Goal: Task Accomplishment & Management: Manage account settings

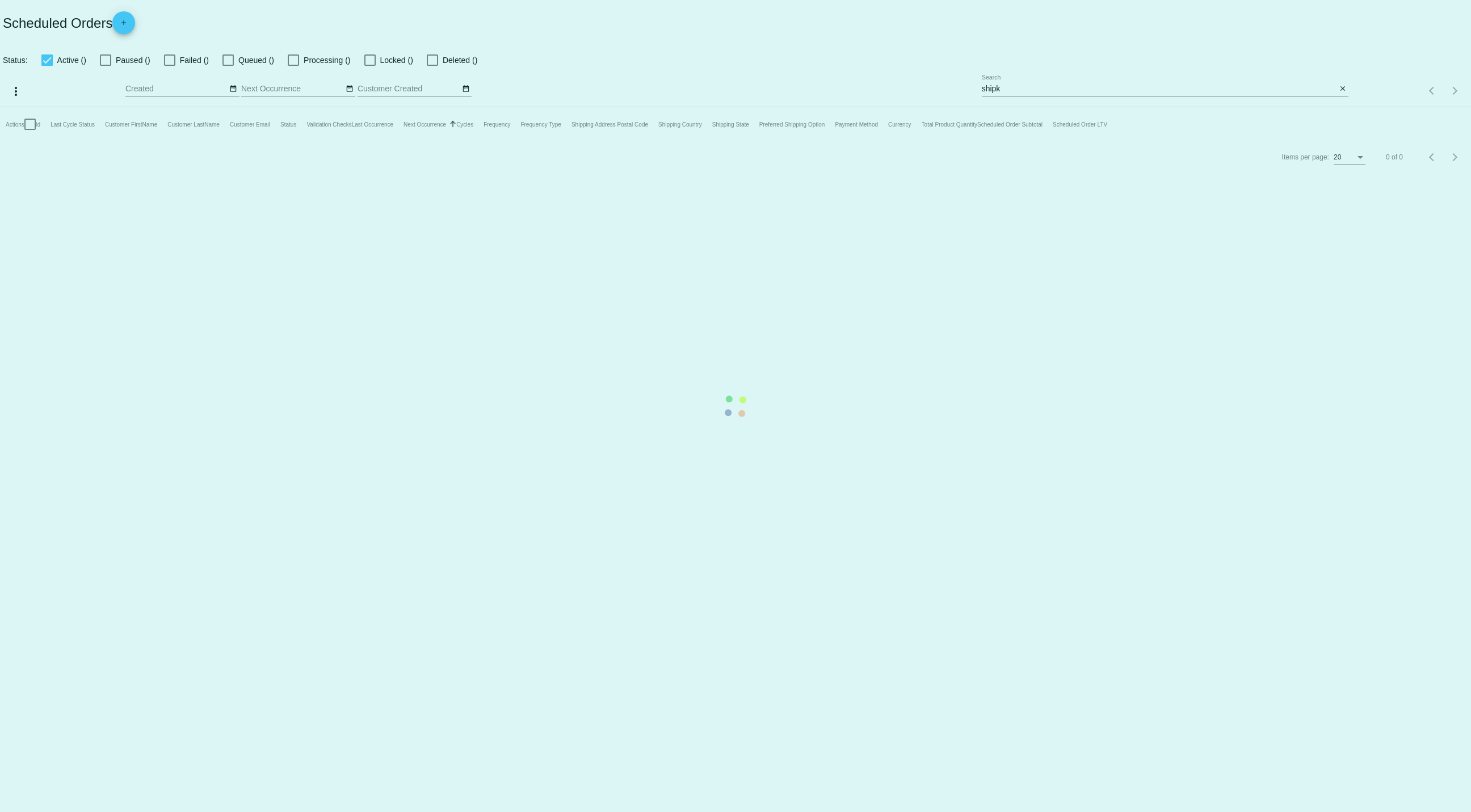
click at [1054, 108] on mat-table "Actions Id Last Cycle Status Customer FirstName Customer LastName Customer Emai…" at bounding box center [735, 125] width 1471 height 34
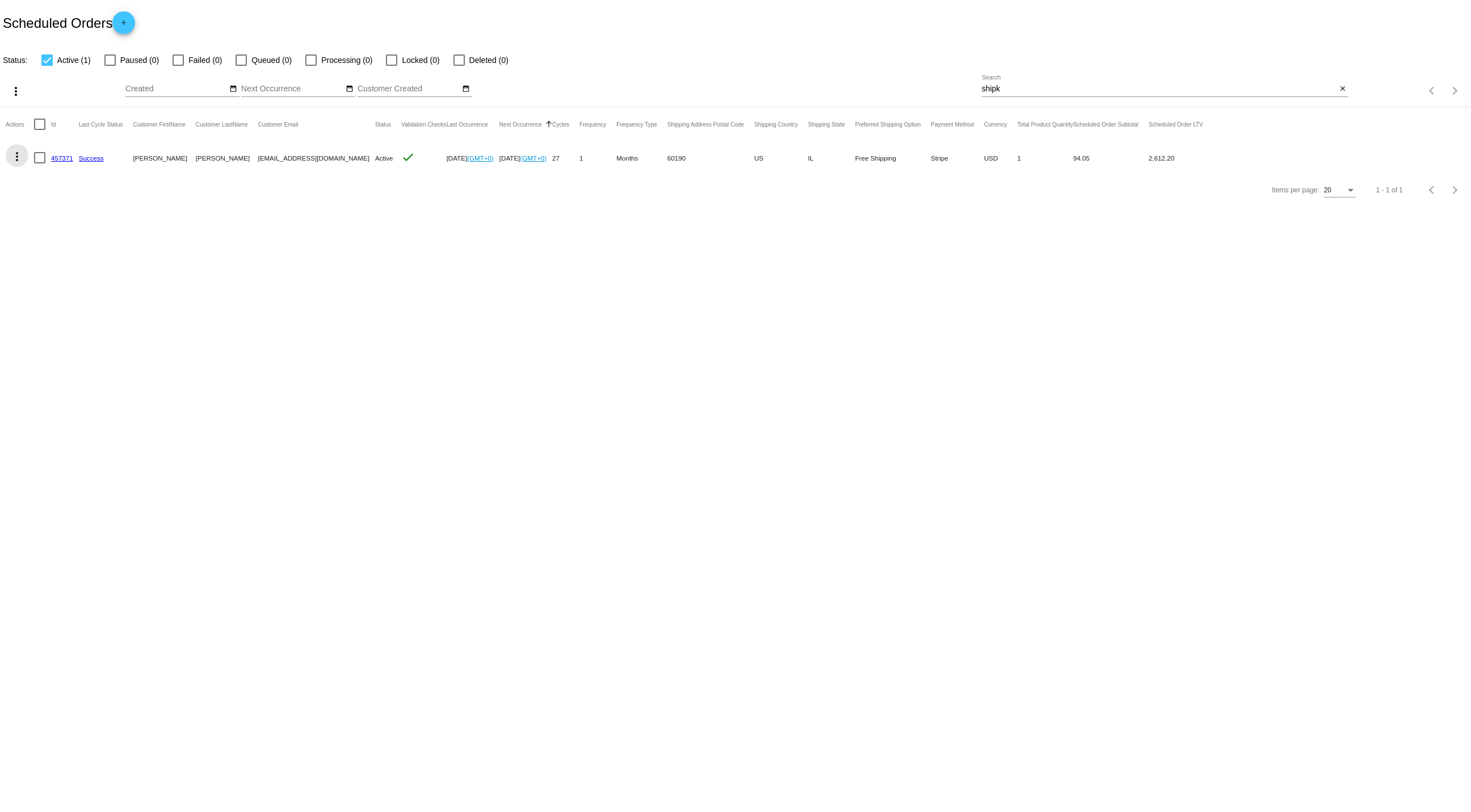
click at [16, 157] on mat-icon "more_vert" at bounding box center [17, 157] width 14 height 14
click at [65, 266] on span "View / Edit" at bounding box center [58, 265] width 37 height 9
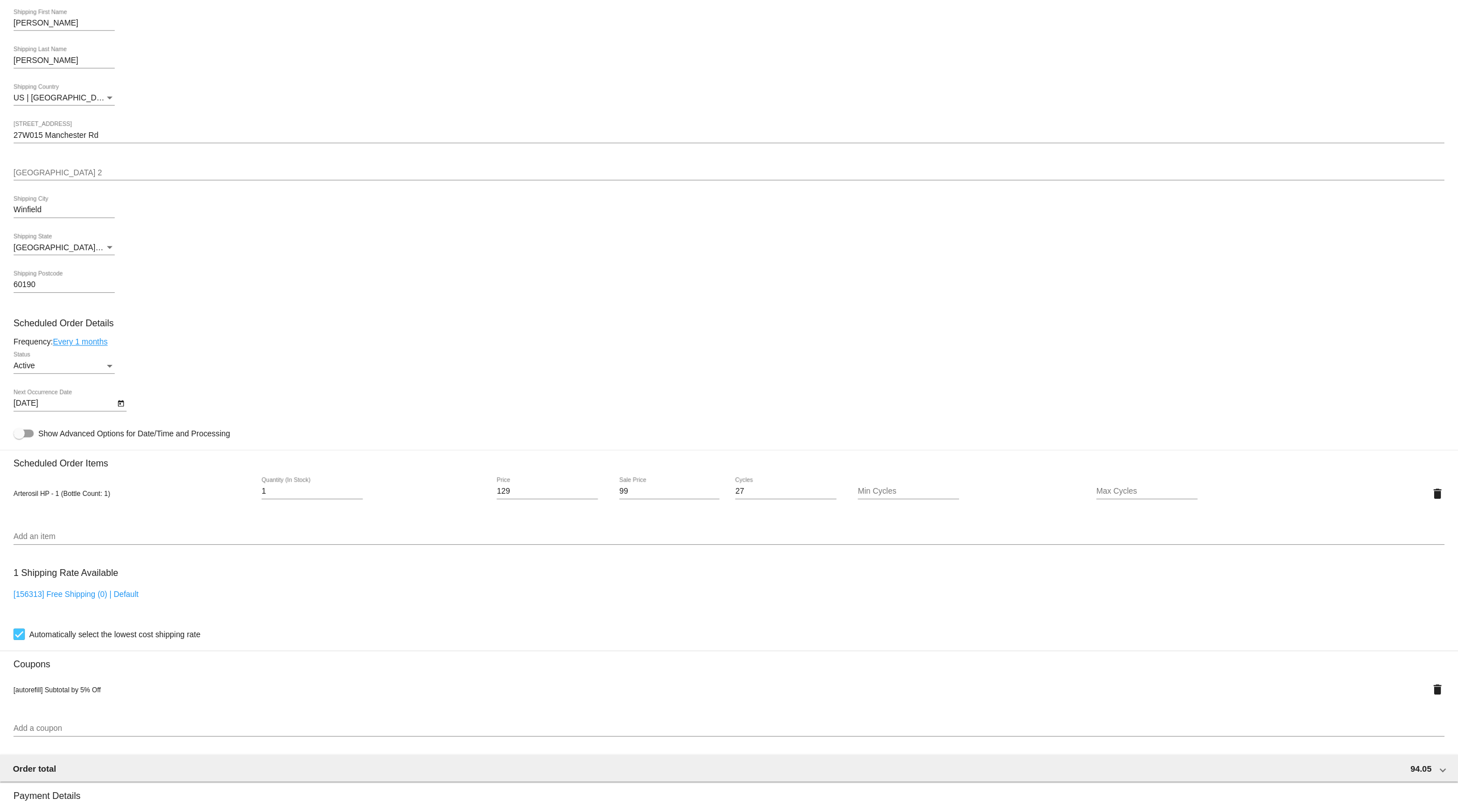
scroll to position [510, 0]
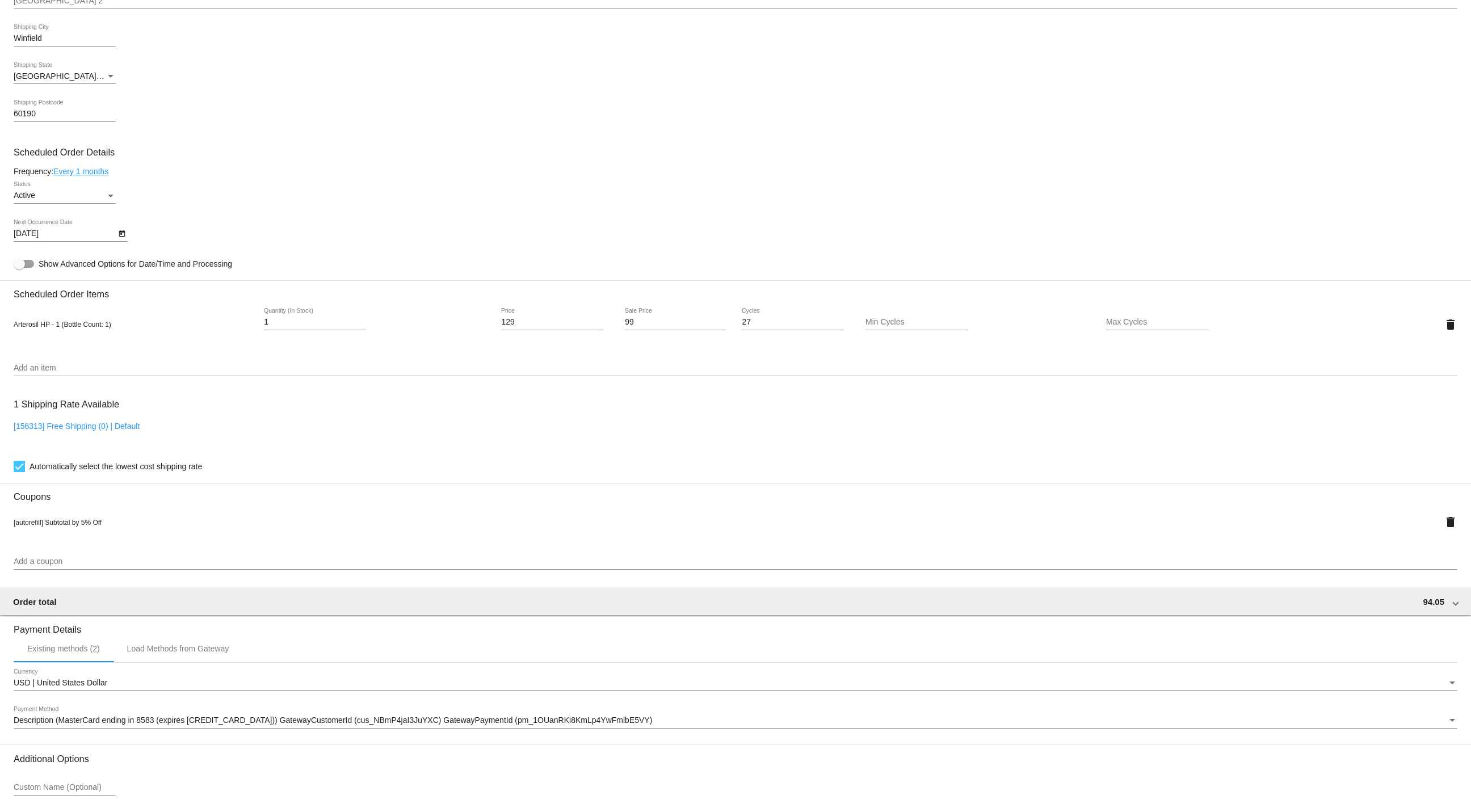
drag, startPoint x: 95, startPoint y: 172, endPoint x: 65, endPoint y: 174, distance: 30.1
click at [65, 174] on link "Every 1 months" at bounding box center [80, 171] width 55 height 9
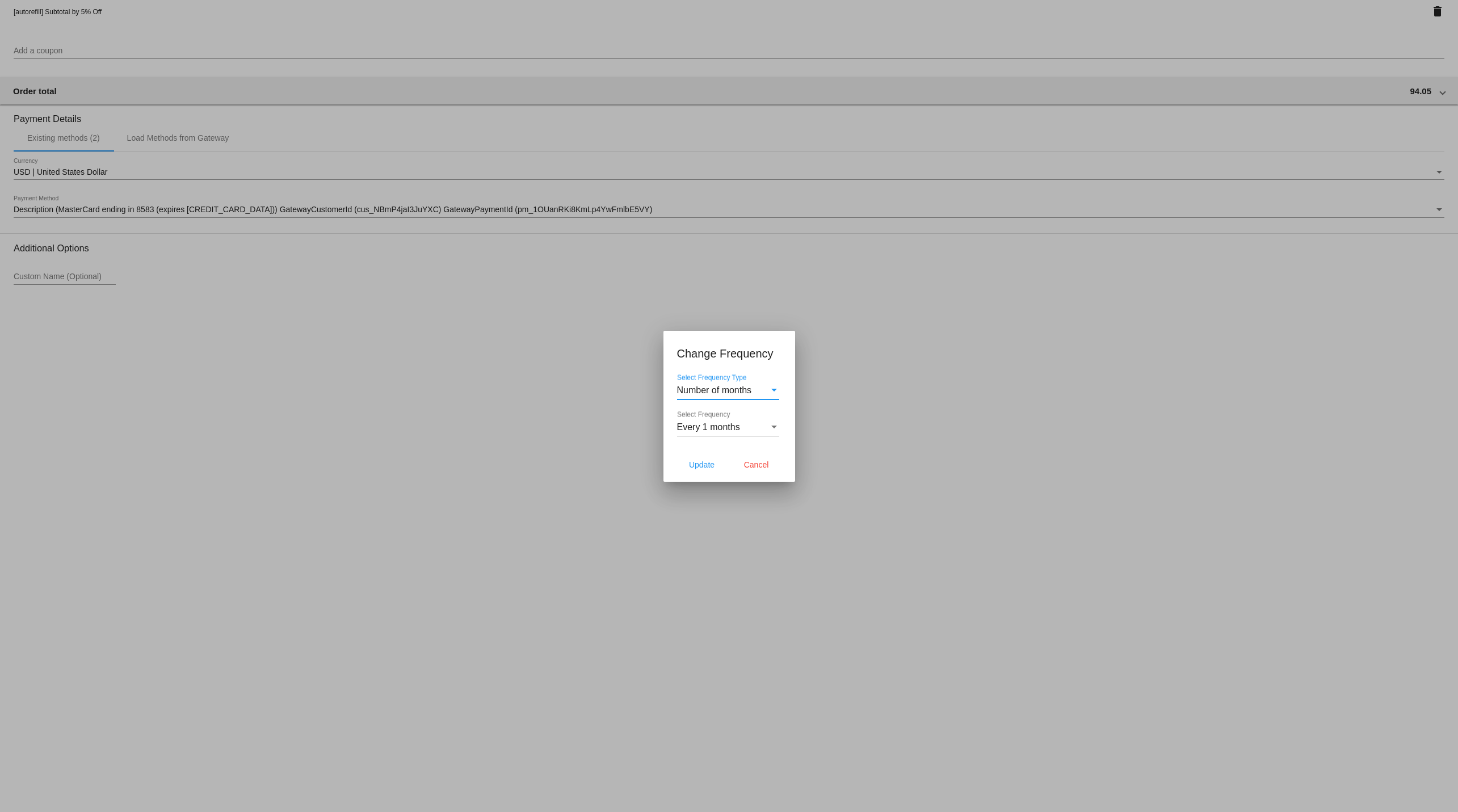
click at [719, 429] on span "Every 1 months" at bounding box center [709, 427] width 63 height 10
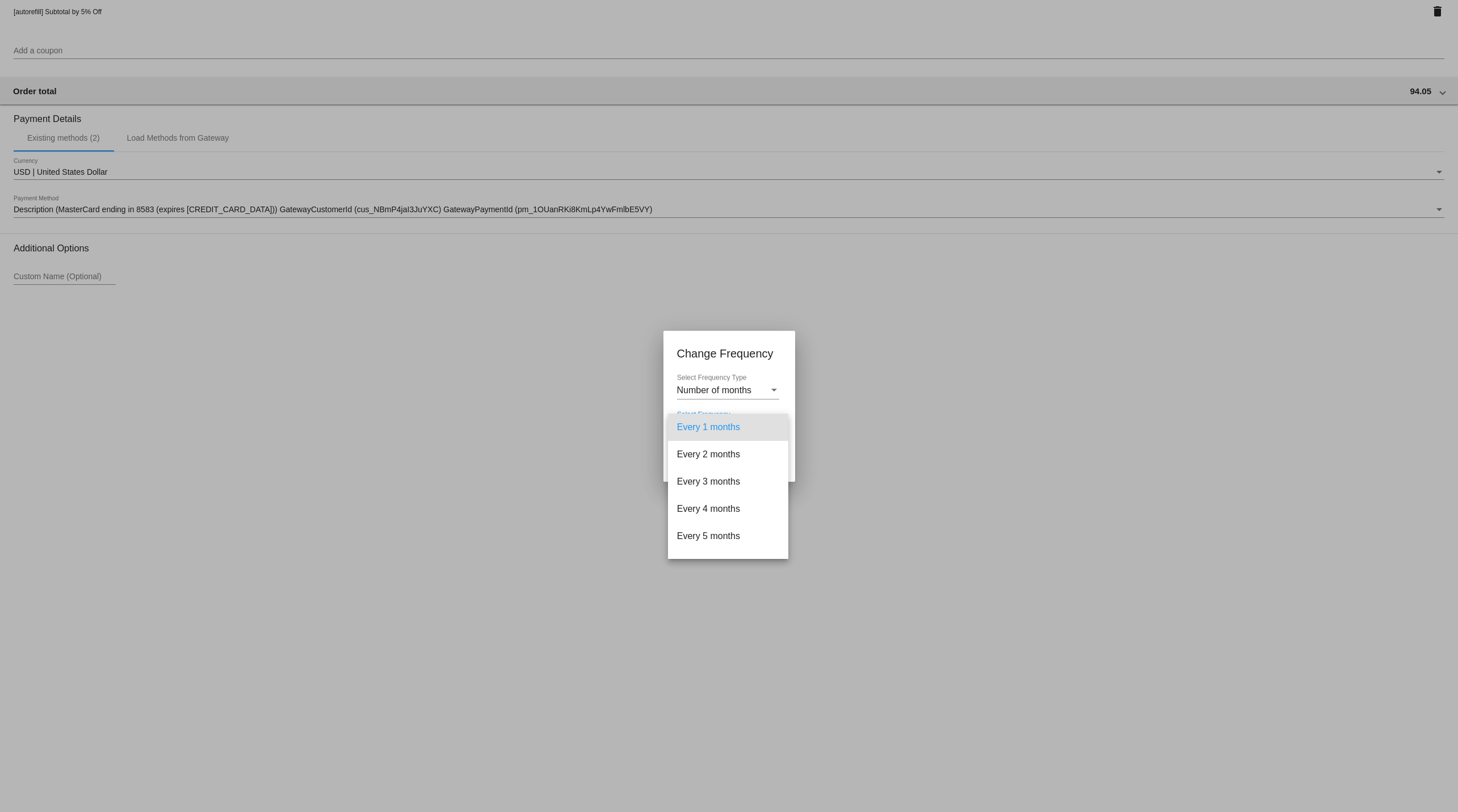
click at [741, 389] on div at bounding box center [729, 406] width 1458 height 812
click at [724, 388] on span "Number of months" at bounding box center [715, 390] width 75 height 10
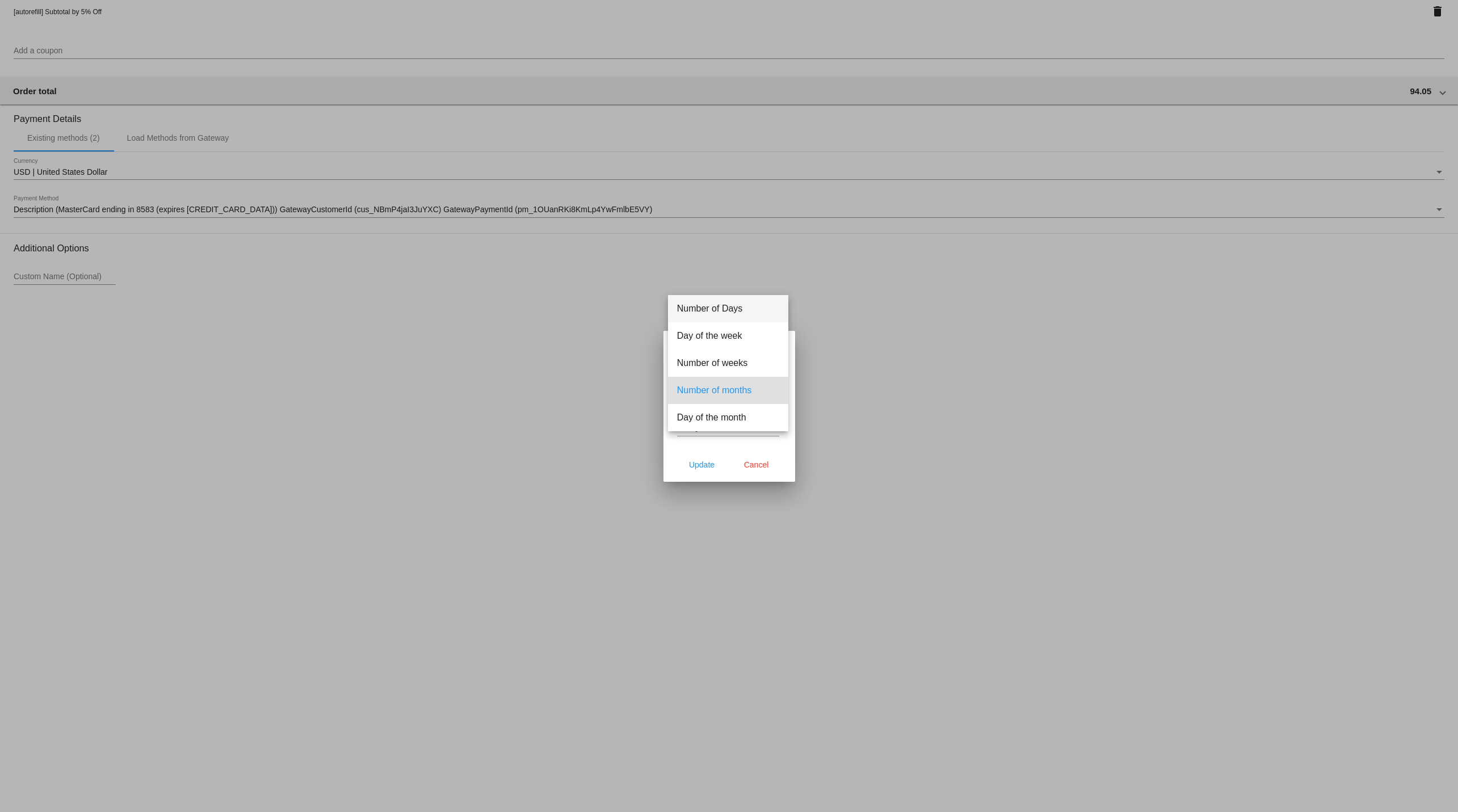
click at [700, 309] on span "Number of Days" at bounding box center [728, 309] width 102 height 27
click at [728, 422] on span "Select Frequency" at bounding box center [713, 427] width 71 height 10
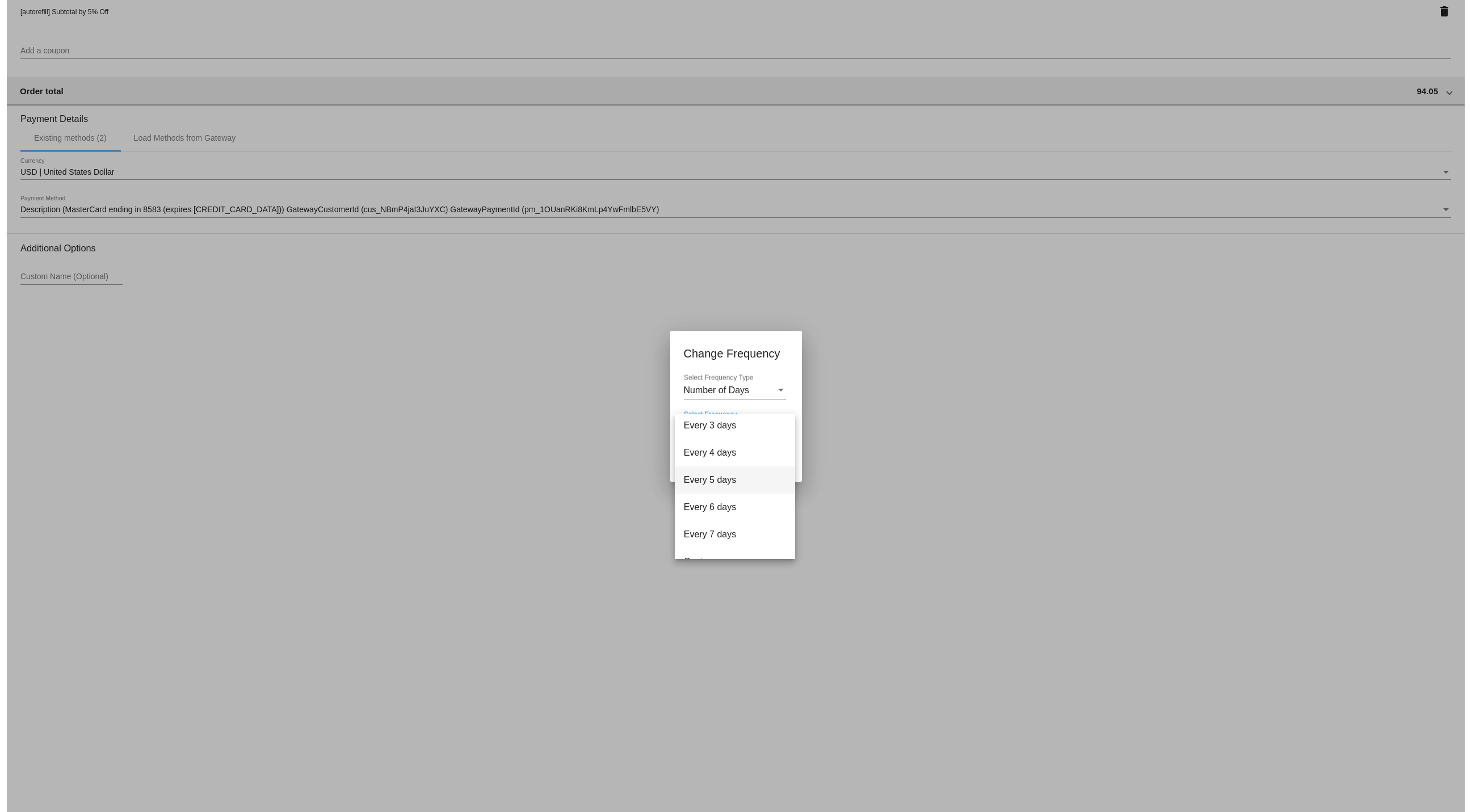
scroll to position [45, 0]
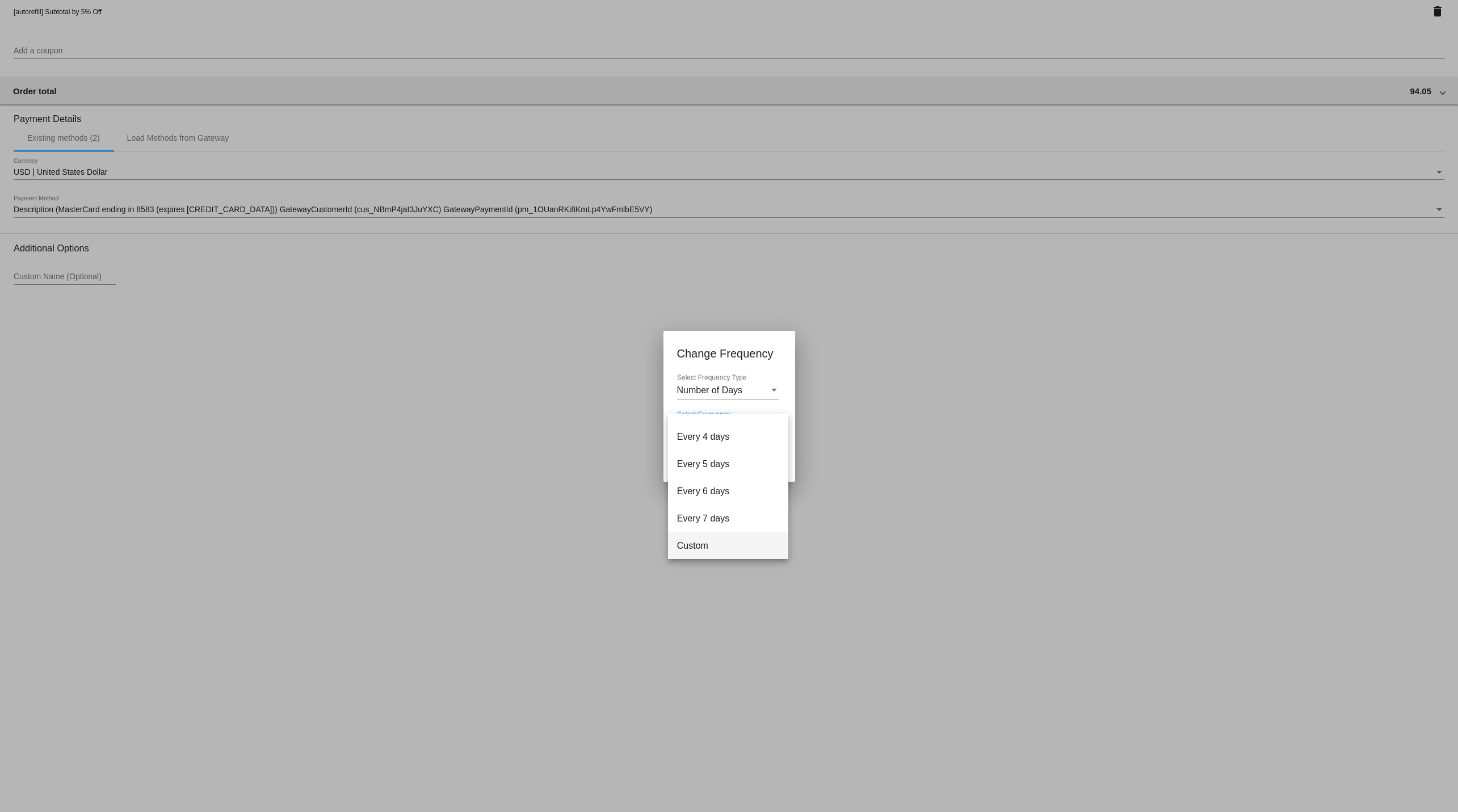
click at [702, 537] on span "Custom" at bounding box center [728, 546] width 102 height 27
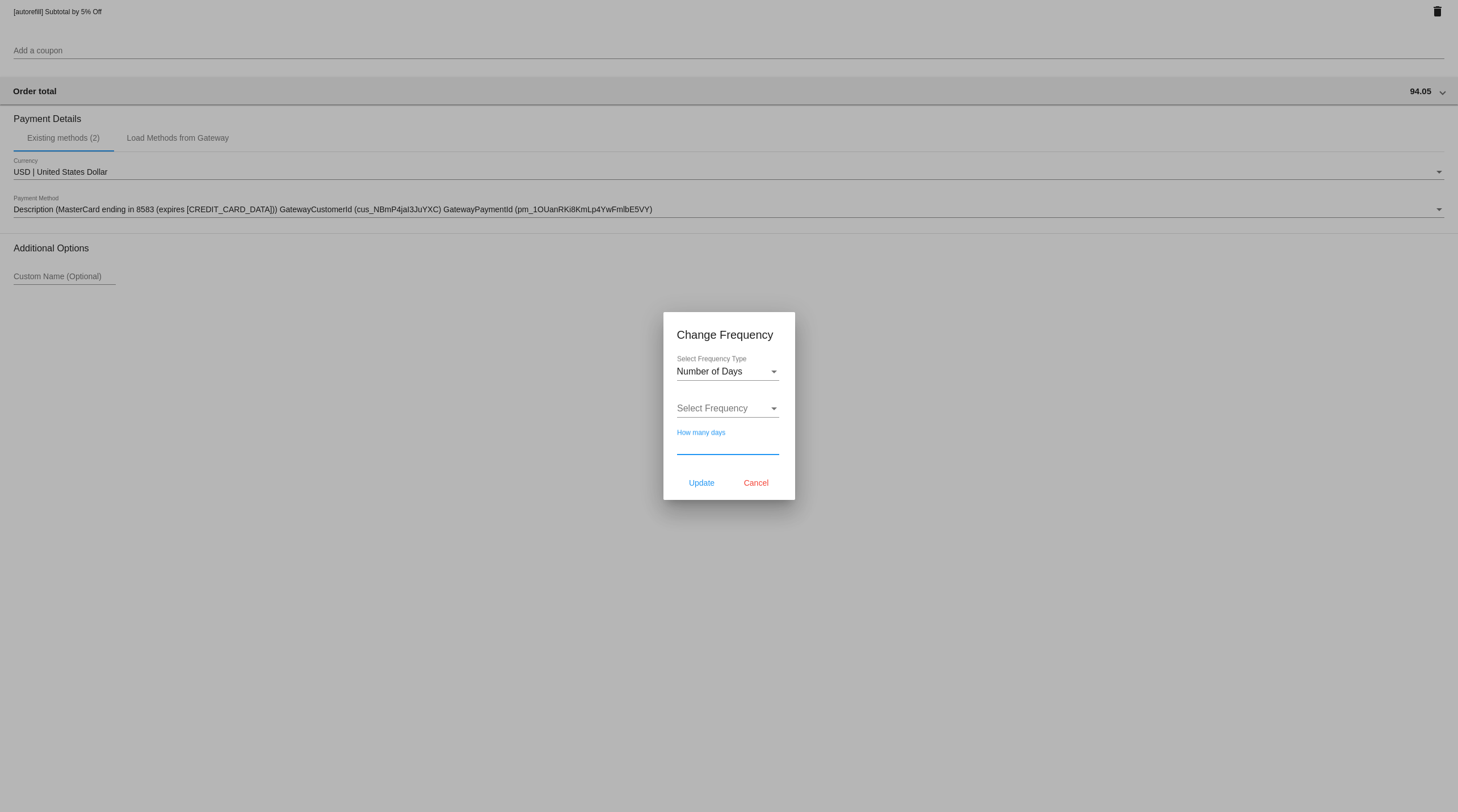
click at [707, 443] on input "How many days" at bounding box center [728, 445] width 102 height 10
type input "40"
click at [703, 480] on span "Update" at bounding box center [702, 483] width 26 height 9
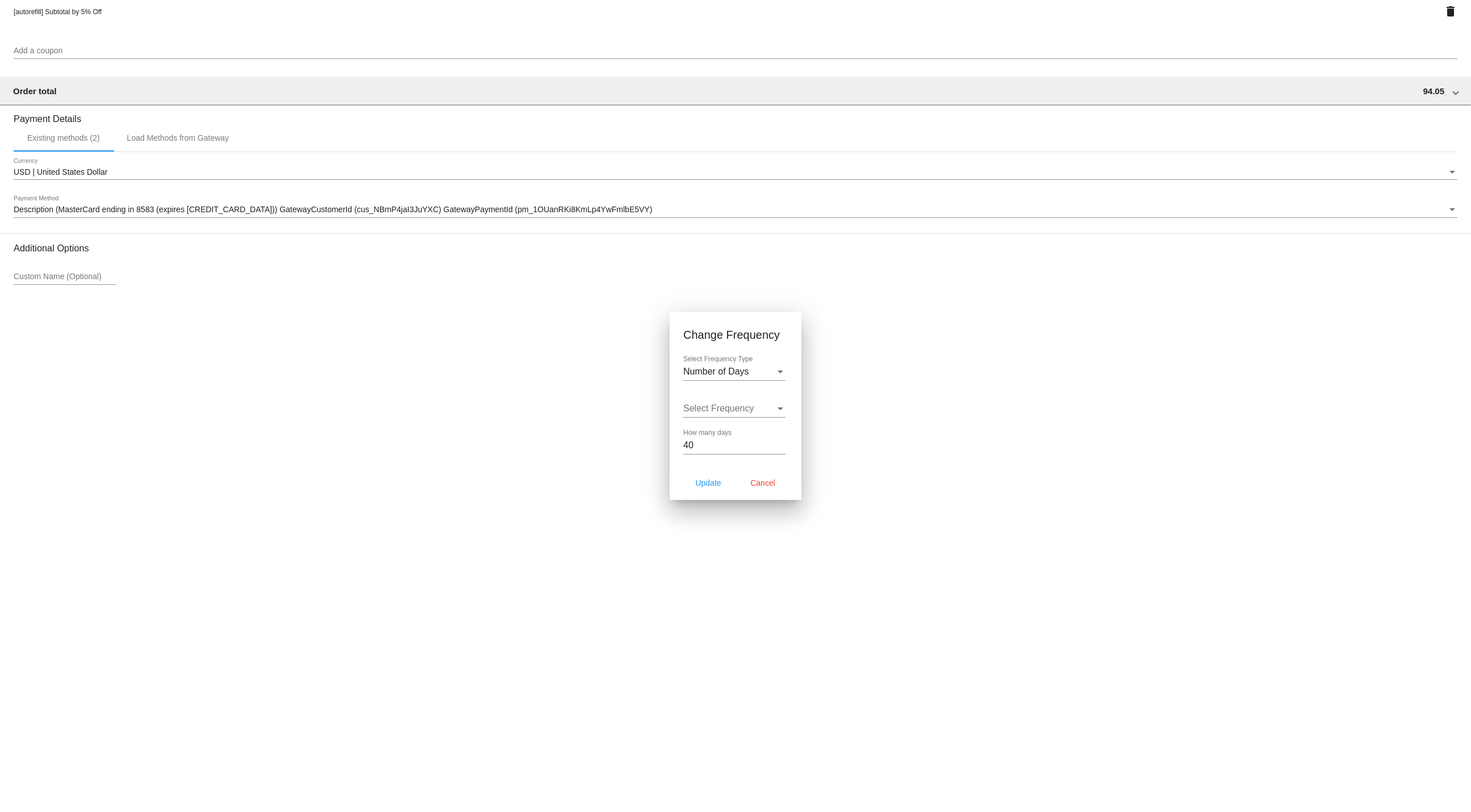
type input "10/18/2025"
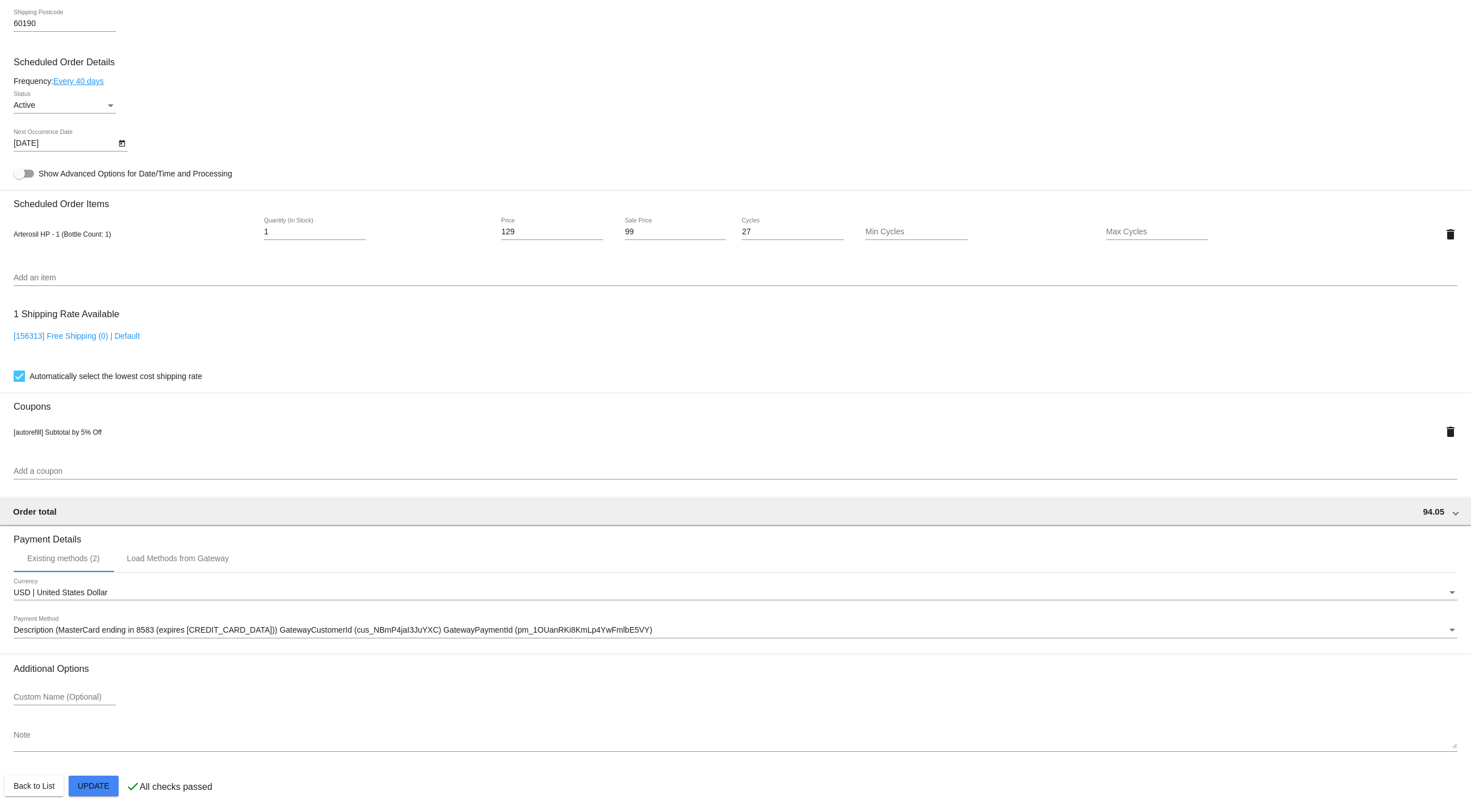
scroll to position [603, 0]
click at [94, 790] on mat-card "Customer 1736874: Marcia Shipkowski mlshipkows59@gmail.com Customer Shipping En…" at bounding box center [735, 225] width 1471 height 1175
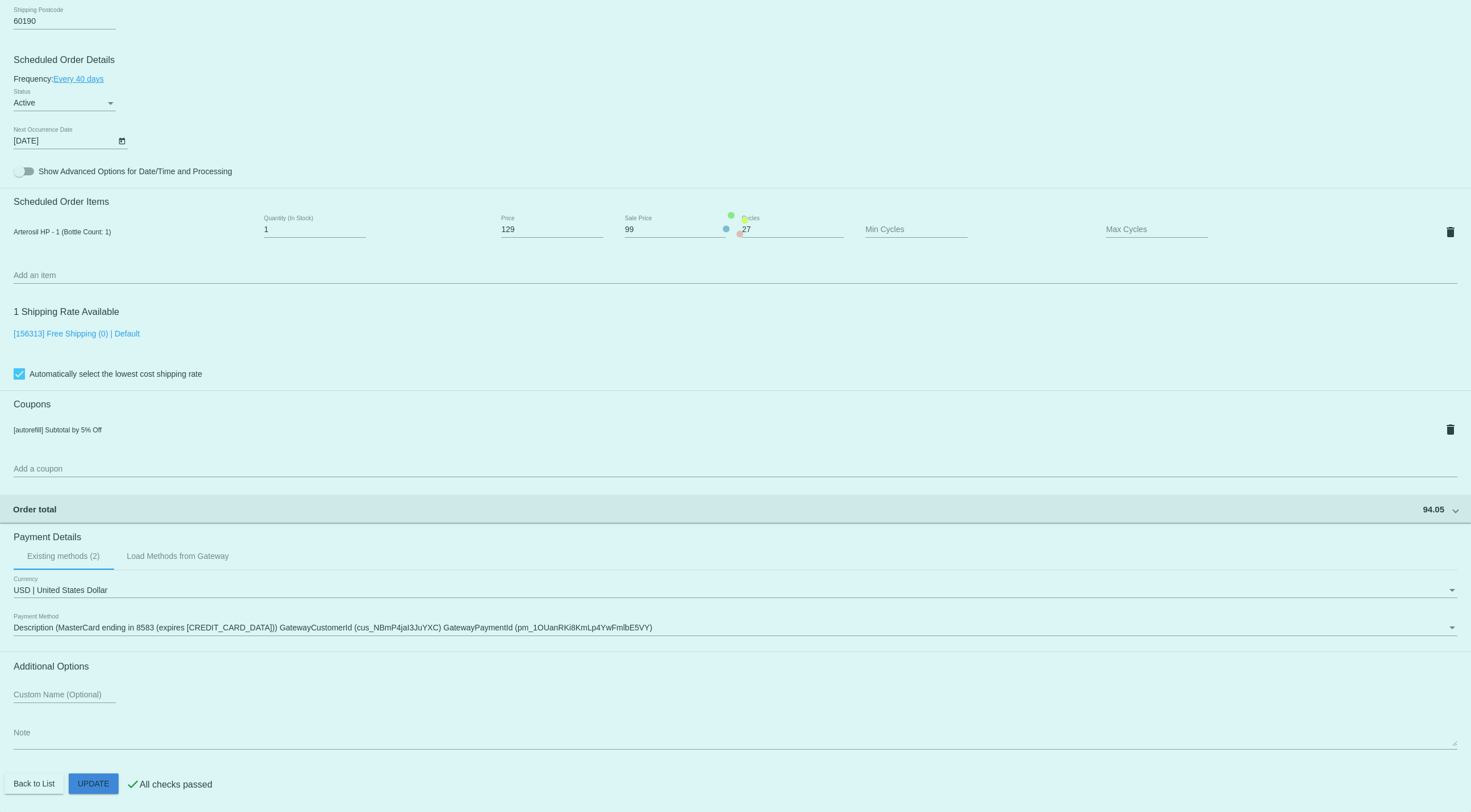
click at [97, 787] on mat-card "Customer 1736874: Marcia Shipkowski mlshipkows59@gmail.com Customer Shipping En…" at bounding box center [735, 225] width 1471 height 1175
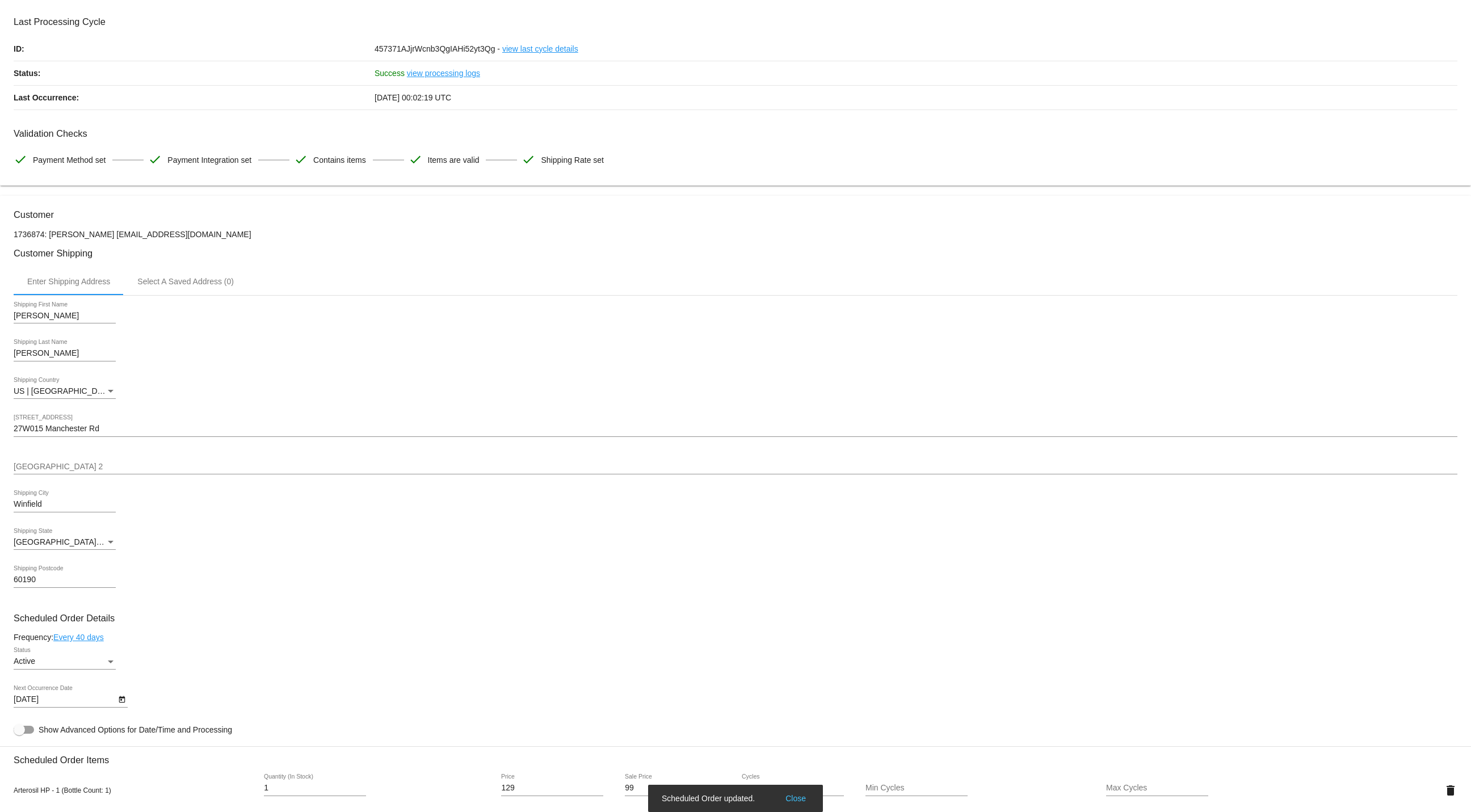
scroll to position [0, 0]
